Goal: Task Accomplishment & Management: Use online tool/utility

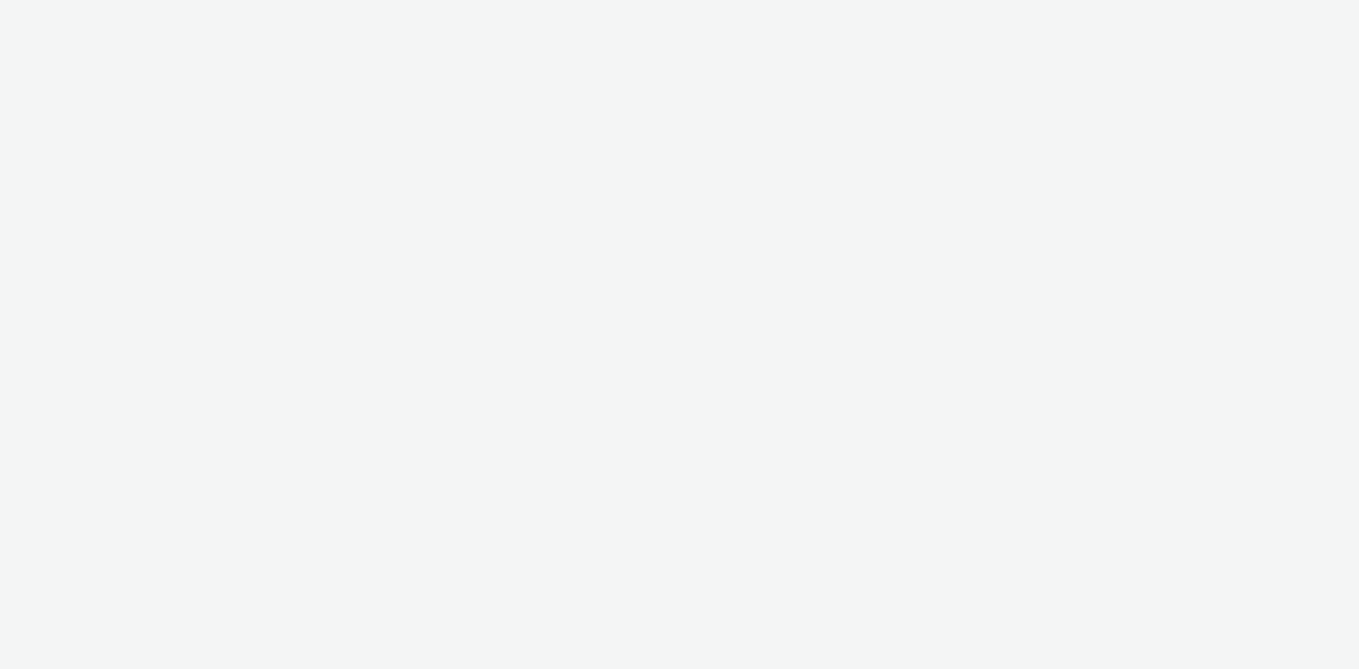
select select "2fc77e36-bb93-4aa3-9dff-dcb08e02eac6"
select select "1eb1e436-ff10-4439-ac20-4e17fcc0c996"
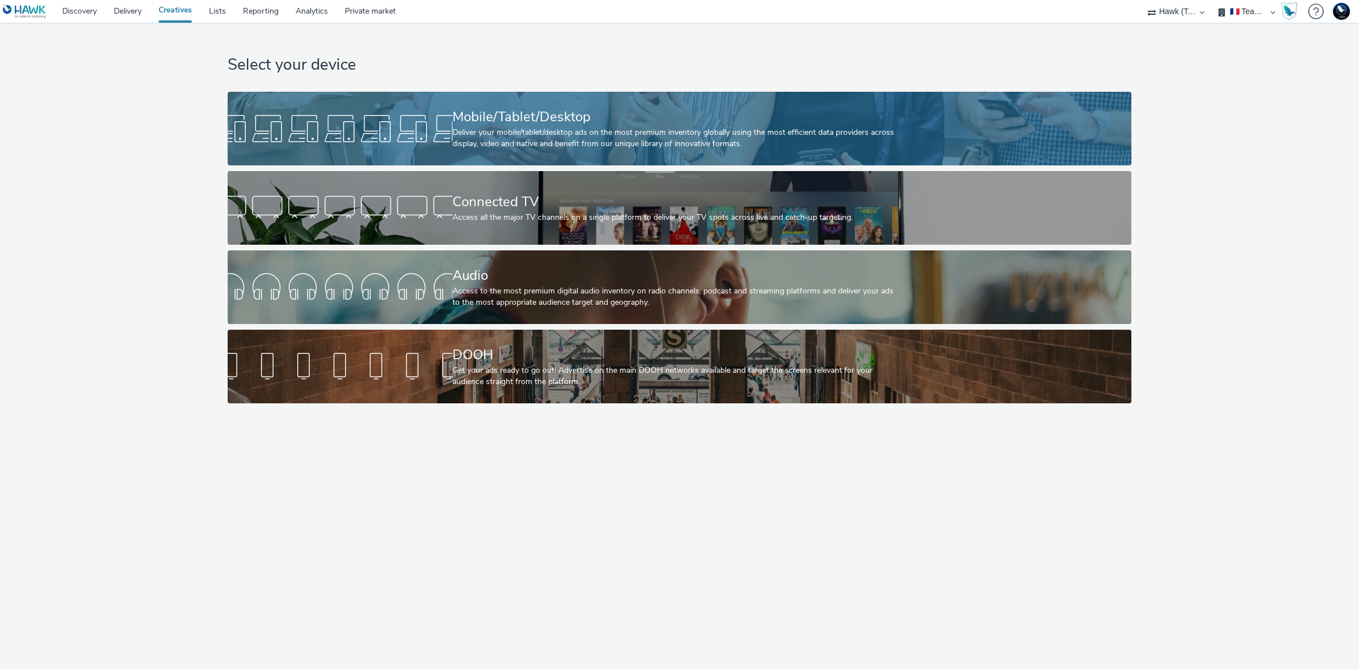
click at [841, 119] on div "Mobile/Tablet/Desktop" at bounding box center [677, 117] width 450 height 20
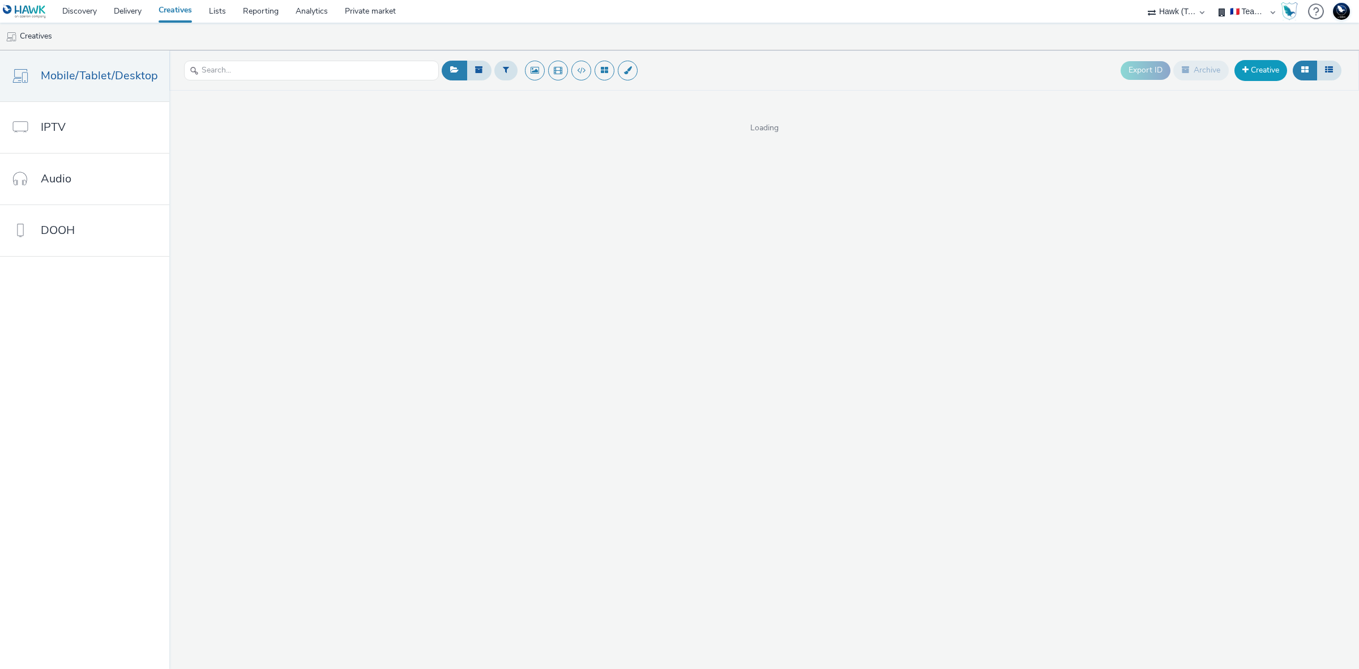
click at [1252, 69] on link "Creative" at bounding box center [1260, 70] width 53 height 20
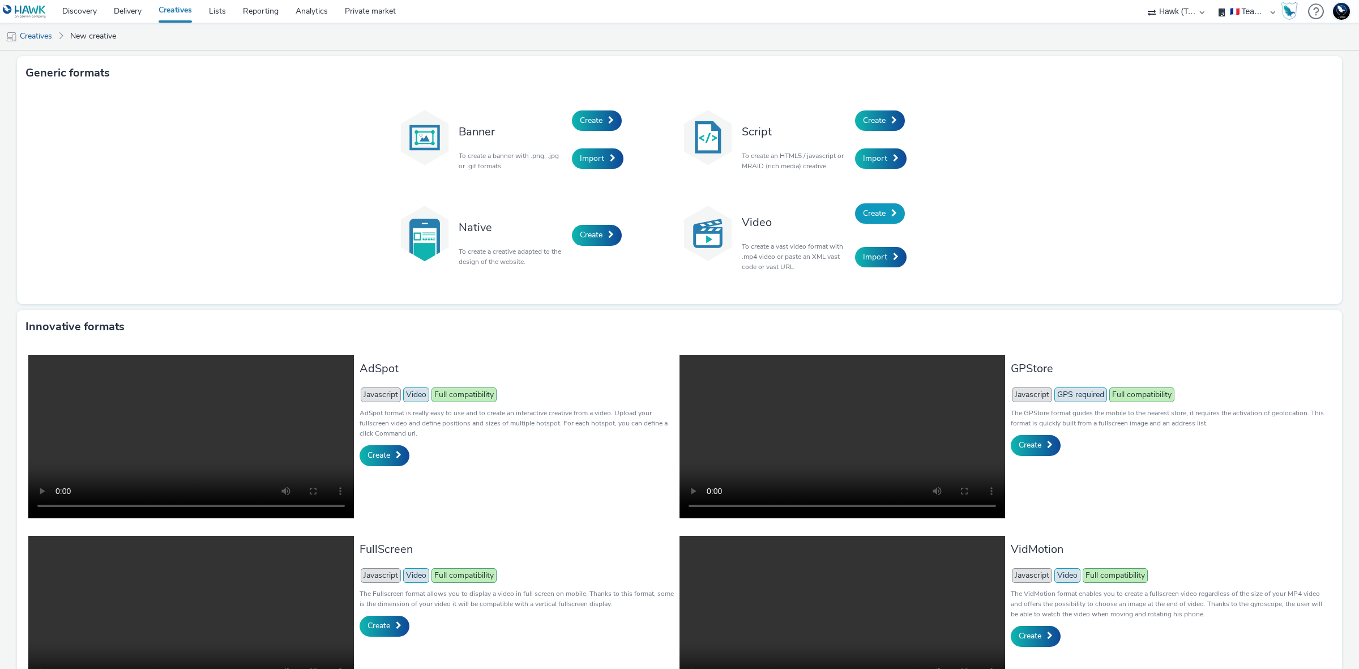
click at [885, 222] on link "Create" at bounding box center [880, 213] width 50 height 20
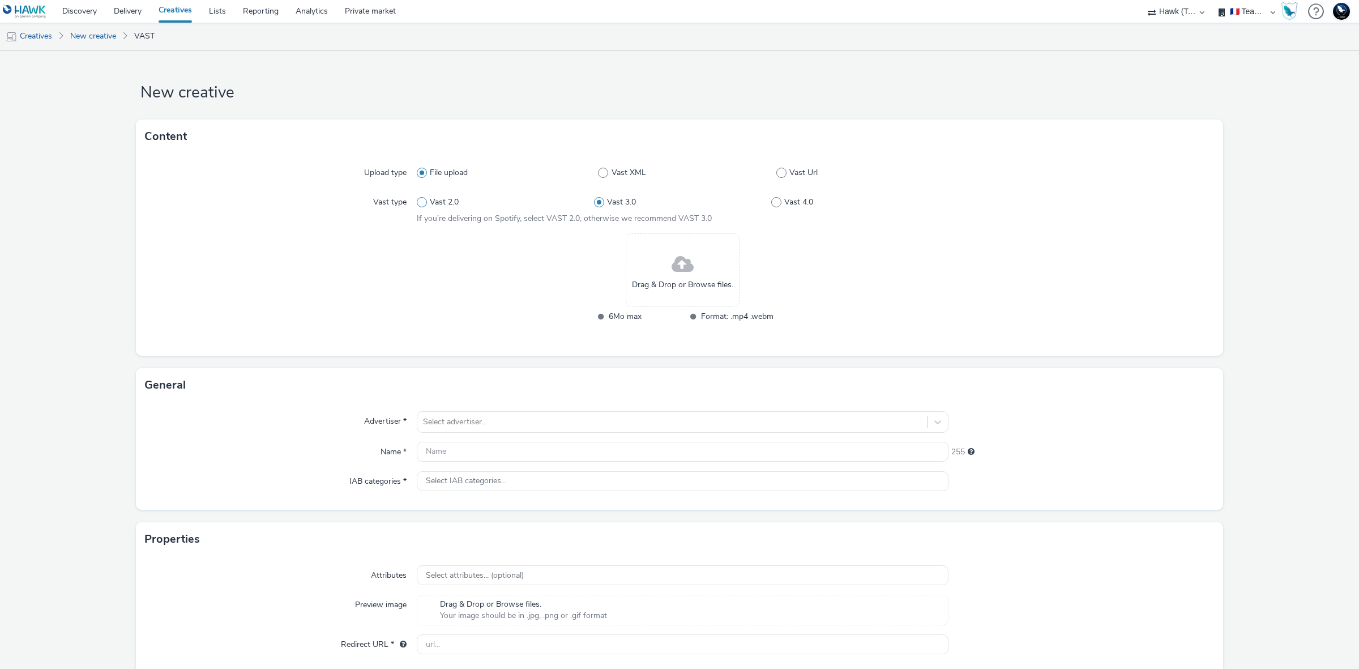
click at [439, 201] on span "Vast 2.0" at bounding box center [444, 201] width 29 height 11
click at [424, 201] on input "Vast 2.0" at bounding box center [420, 202] width 7 height 7
radio input "true"
radio input "false"
click at [683, 259] on span at bounding box center [682, 265] width 22 height 30
